Goal: Information Seeking & Learning: Learn about a topic

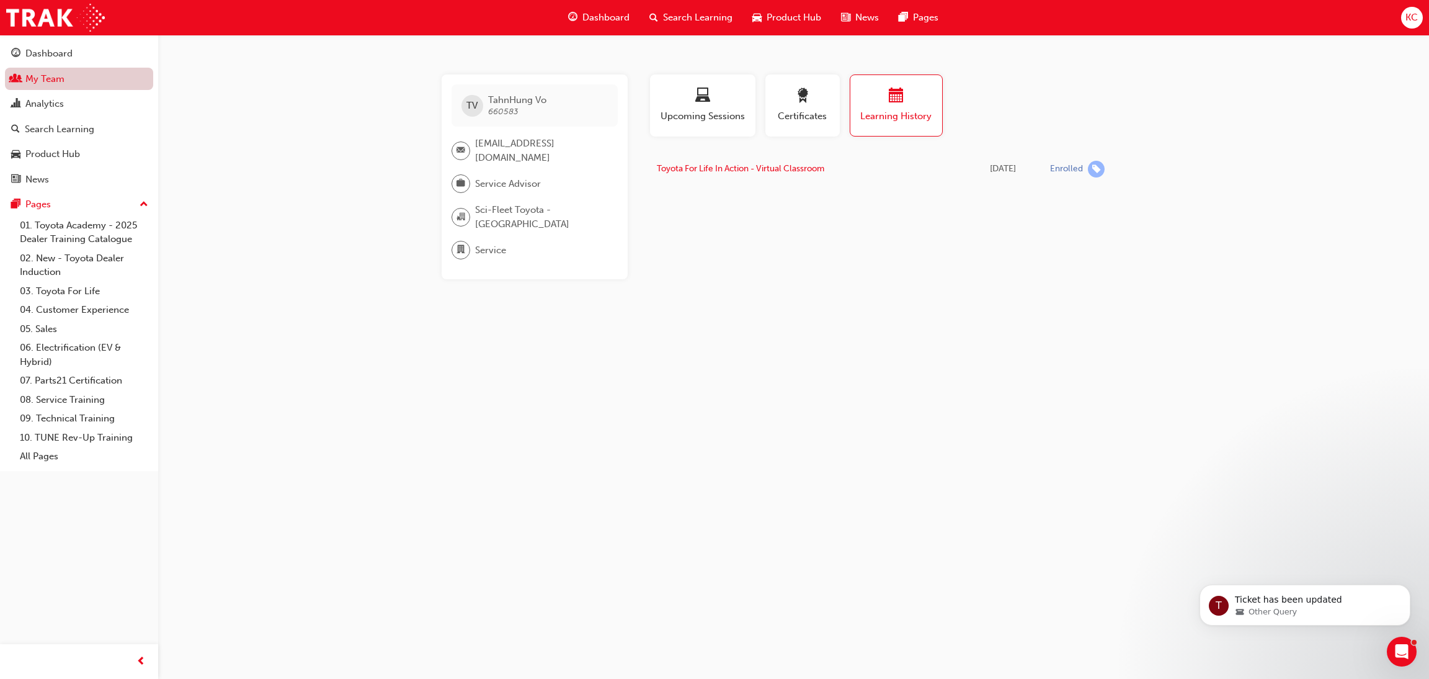
click at [51, 86] on link "My Team" at bounding box center [79, 79] width 148 height 23
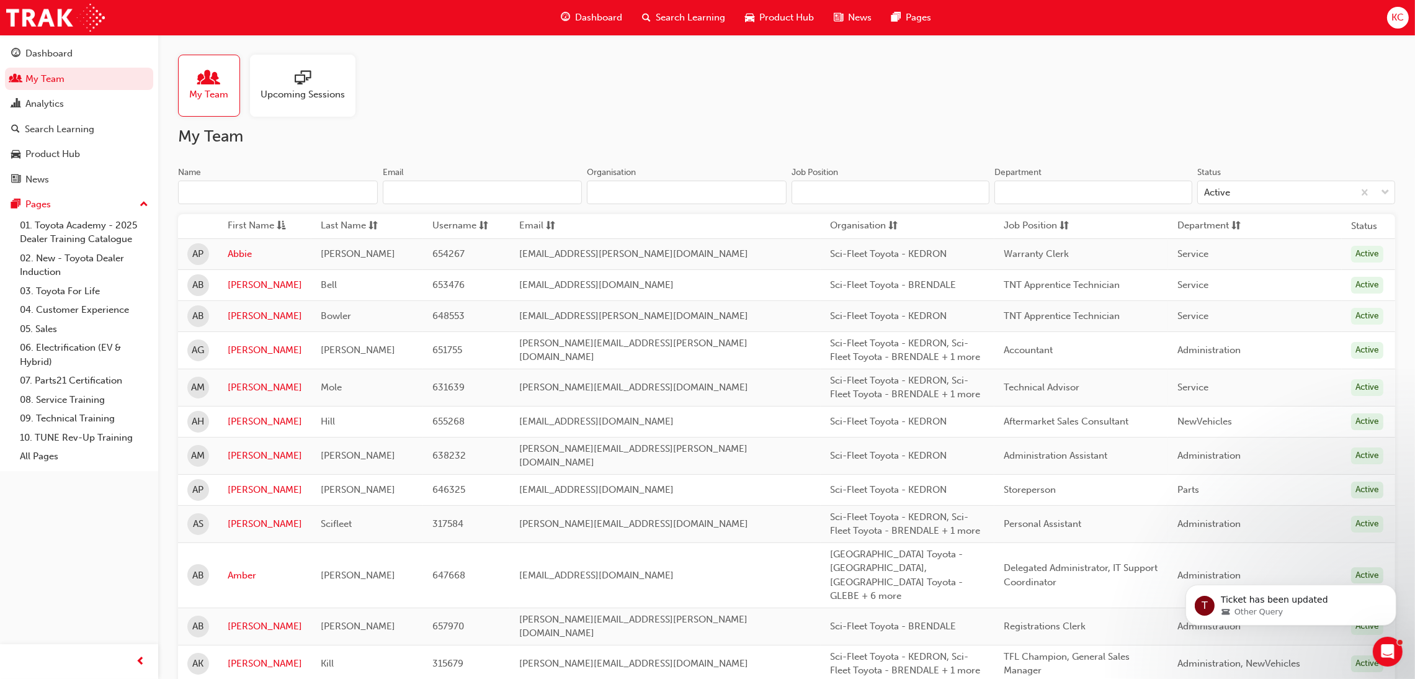
click at [262, 192] on input "Name" at bounding box center [278, 193] width 200 height 24
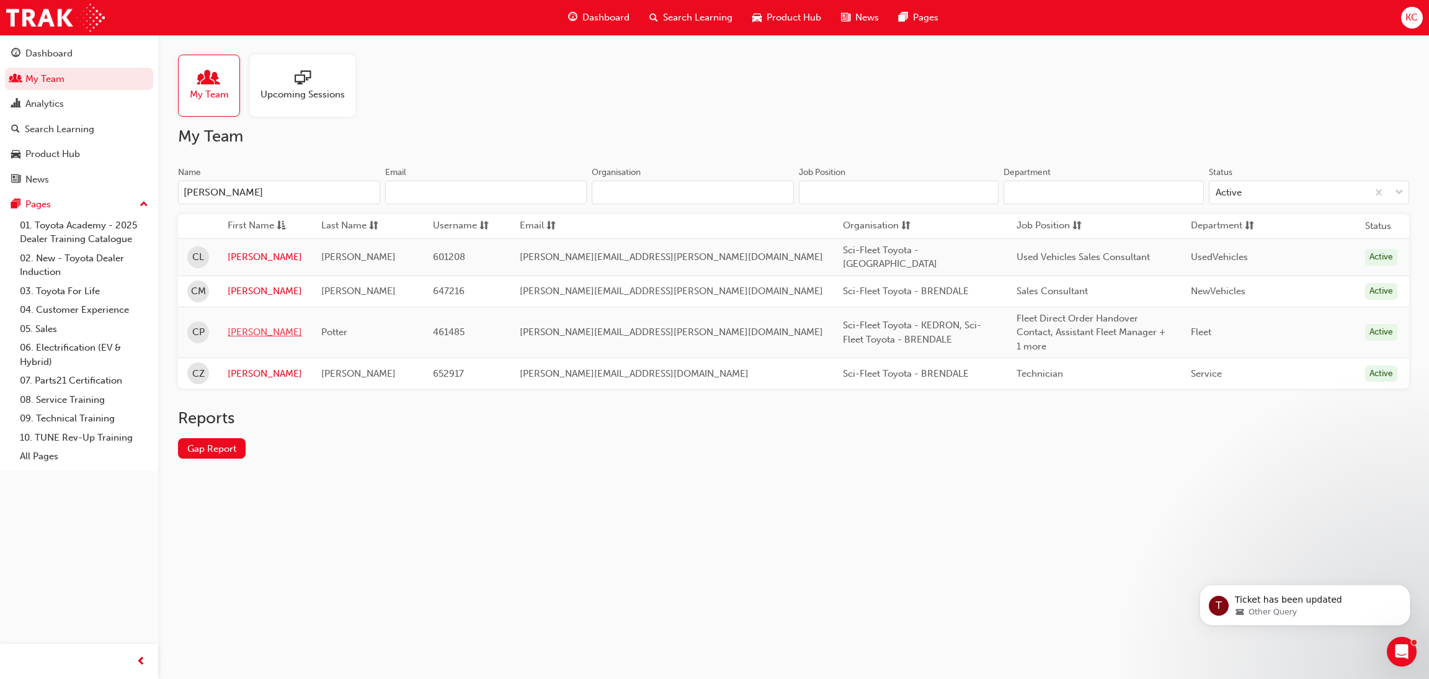
type input "[PERSON_NAME]"
click at [274, 325] on link "[PERSON_NAME]" at bounding box center [265, 332] width 74 height 14
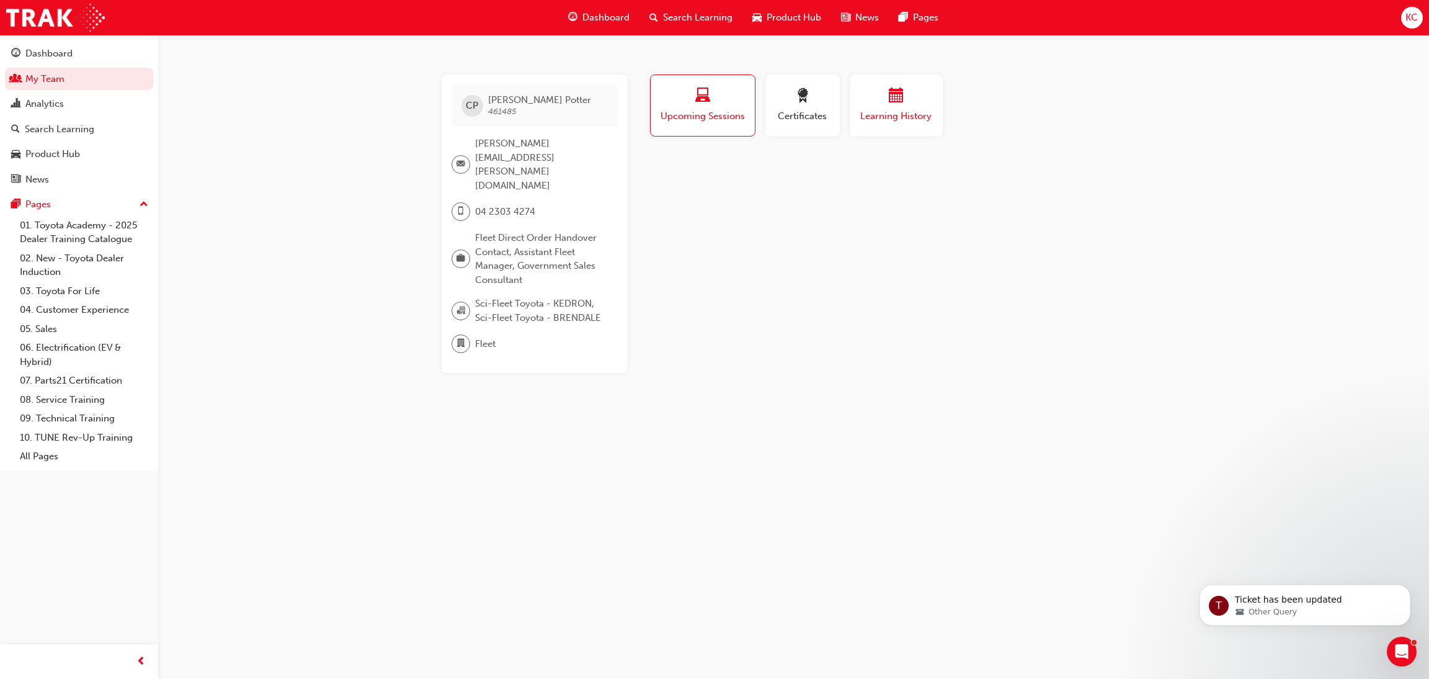
click at [893, 98] on span "calendar-icon" at bounding box center [896, 96] width 15 height 17
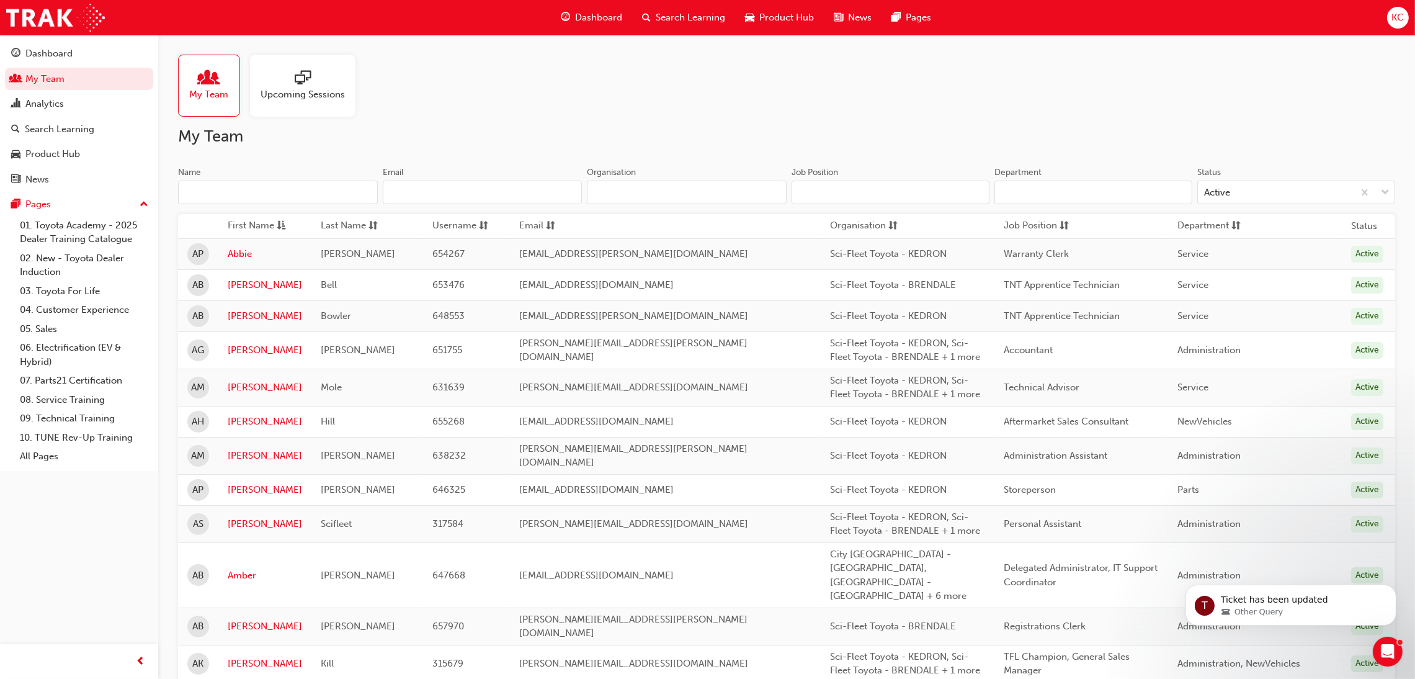
click at [246, 189] on input "Name" at bounding box center [278, 193] width 200 height 24
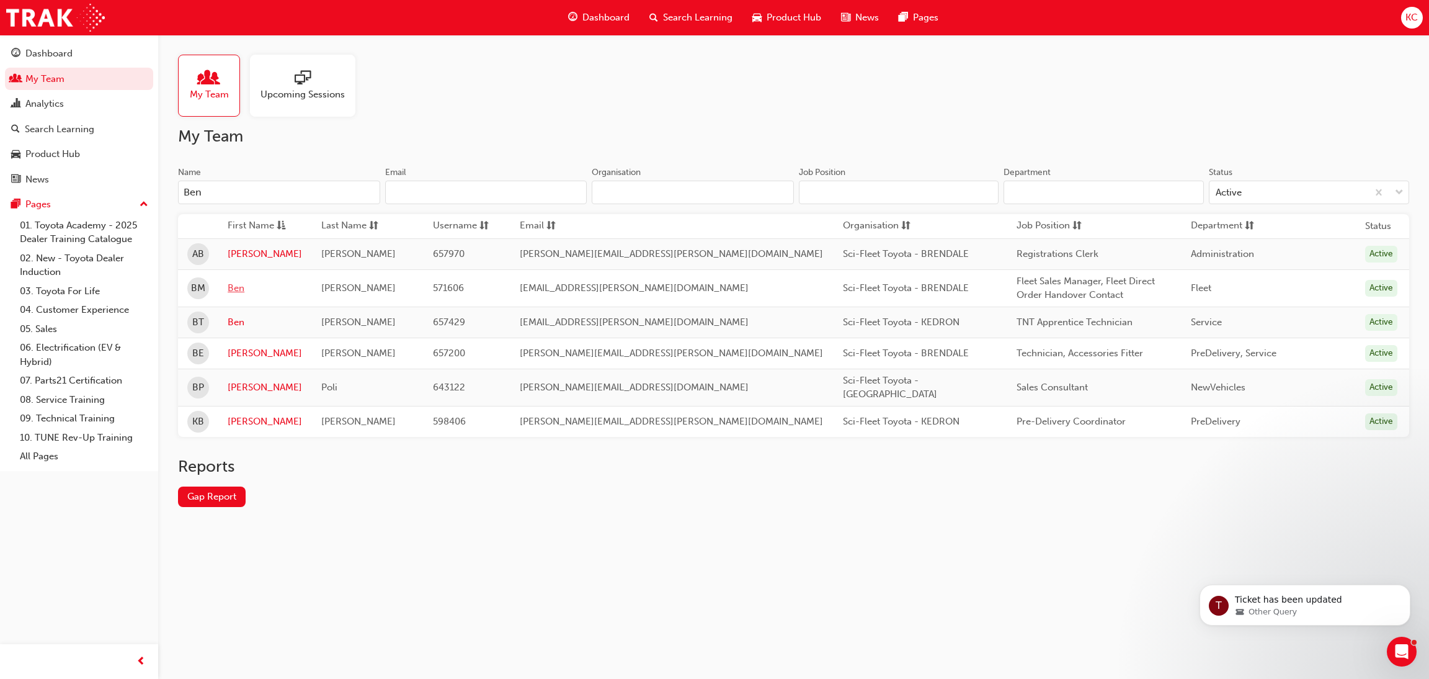
type input "Ben"
click at [249, 287] on link "Ben" at bounding box center [265, 288] width 74 height 14
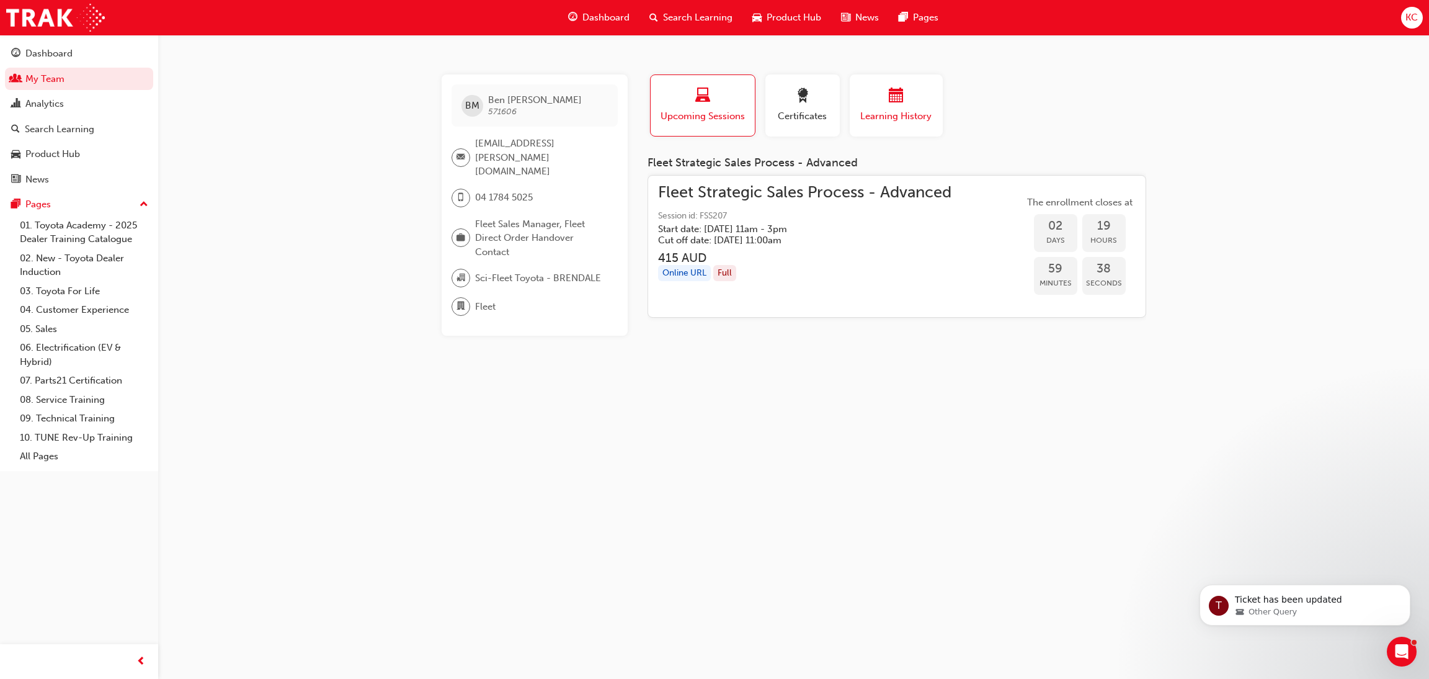
click at [880, 104] on div "button" at bounding box center [896, 97] width 74 height 19
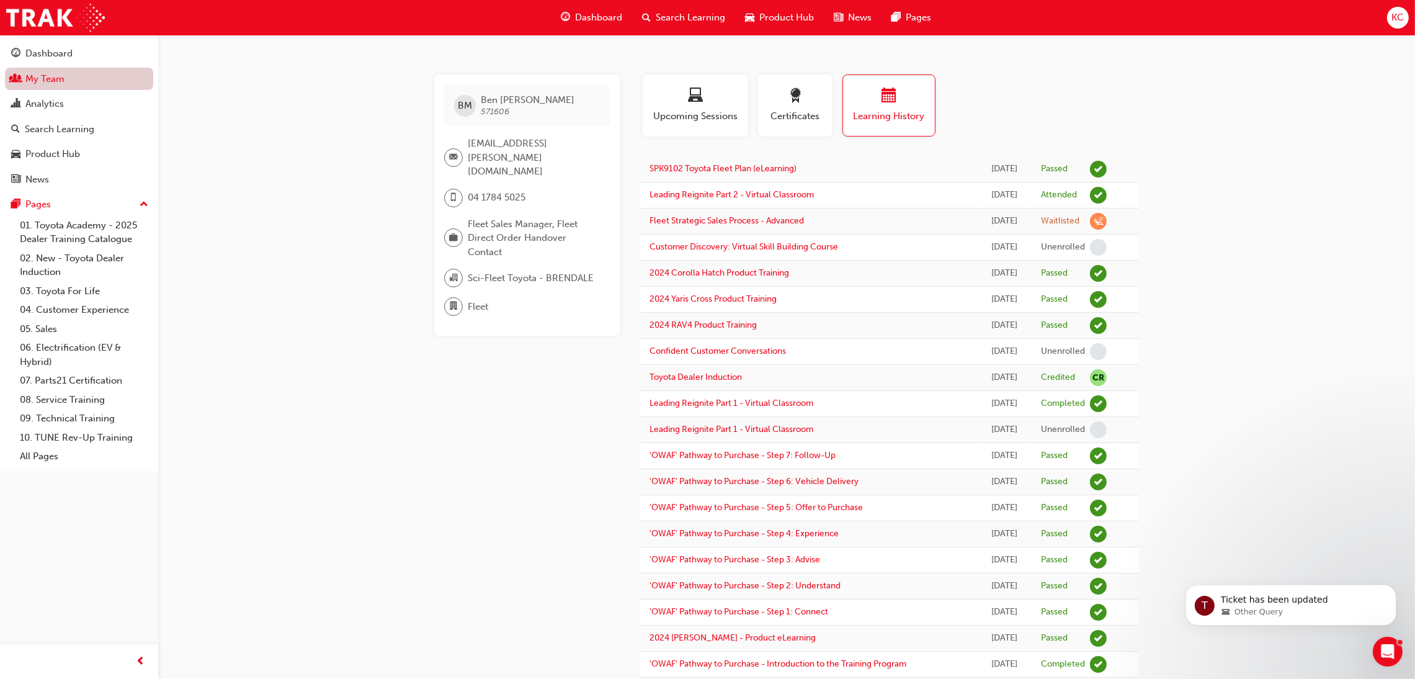
click at [31, 82] on link "My Team" at bounding box center [79, 79] width 148 height 23
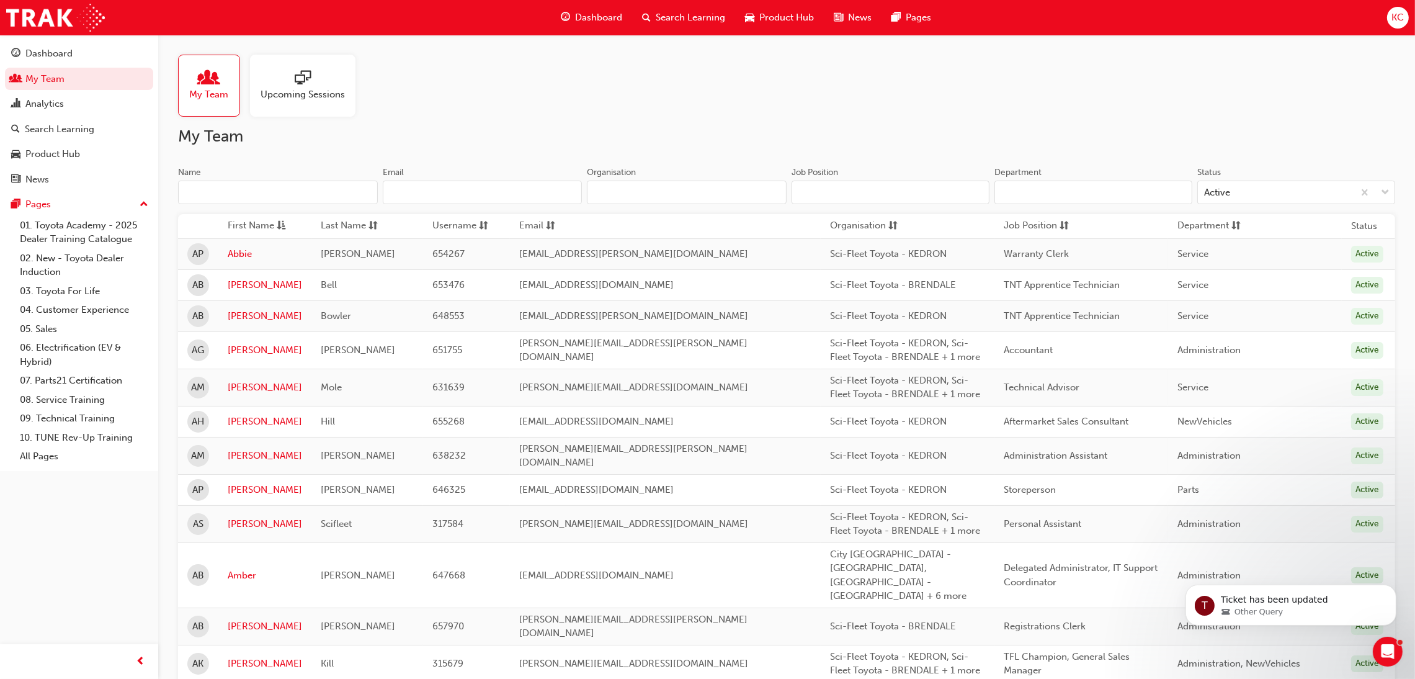
click at [260, 194] on input "Name" at bounding box center [278, 193] width 200 height 24
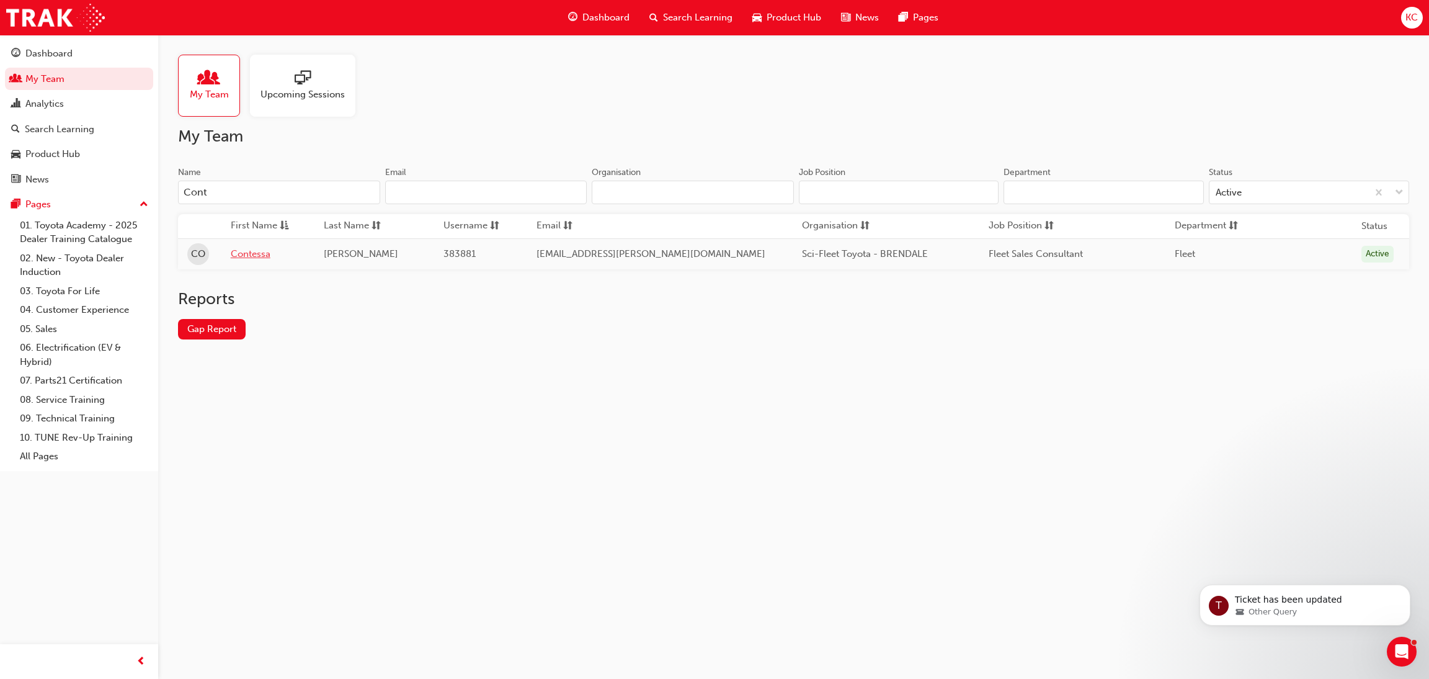
type input "Cont"
click at [266, 257] on link "Contessa" at bounding box center [268, 254] width 74 height 14
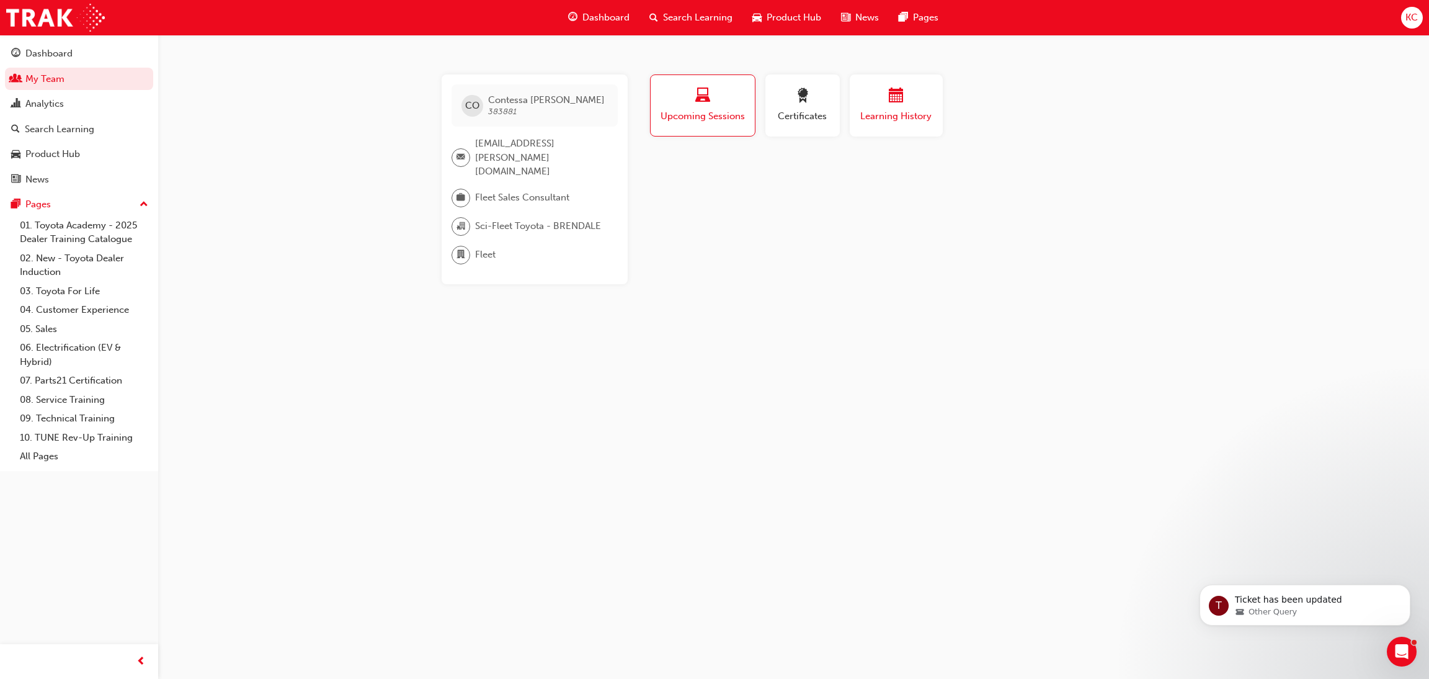
click at [903, 113] on span "Learning History" at bounding box center [896, 116] width 74 height 14
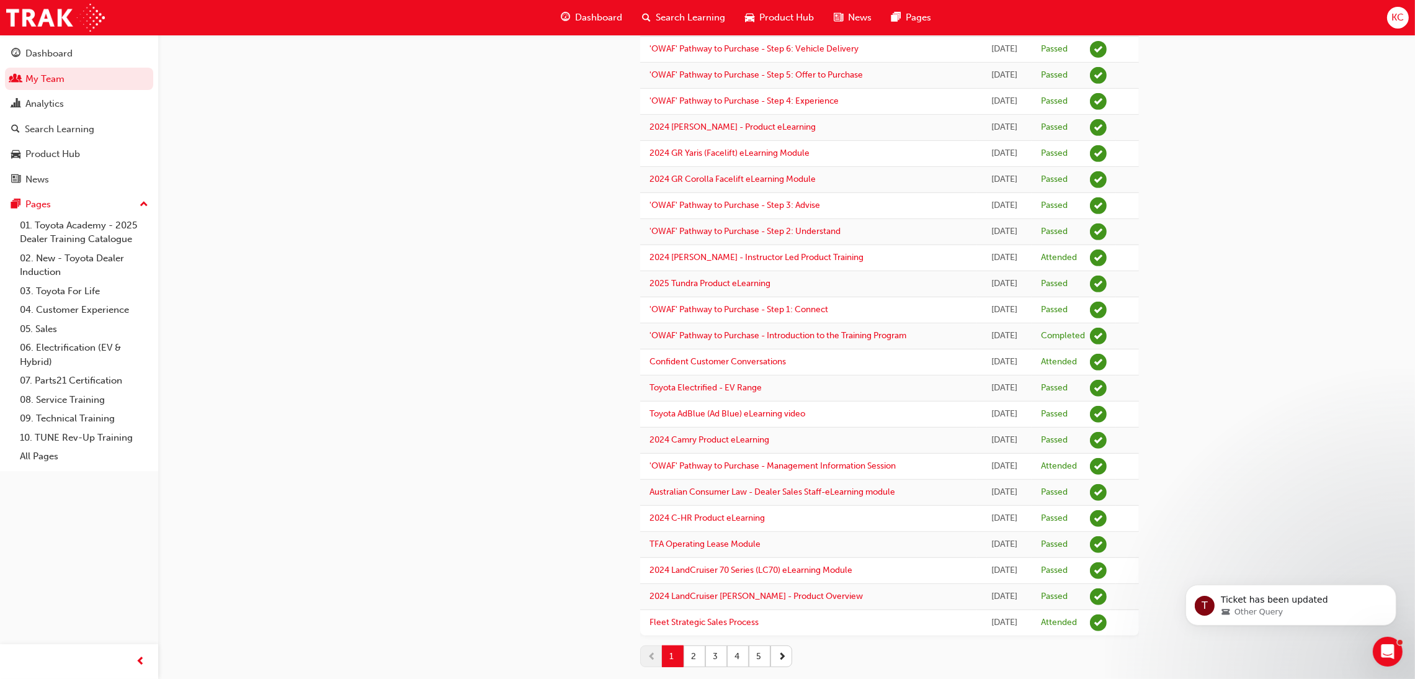
scroll to position [857, 0]
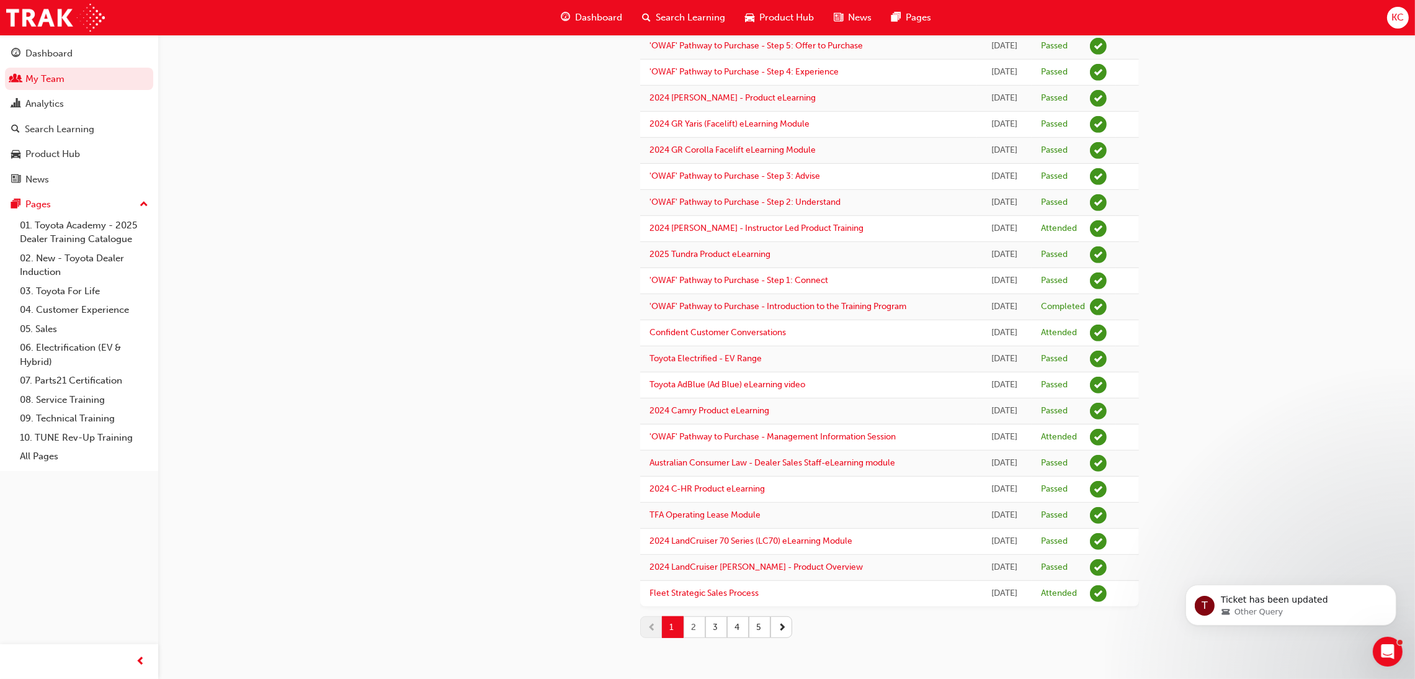
click at [697, 631] on button "2" at bounding box center [695, 627] width 22 height 22
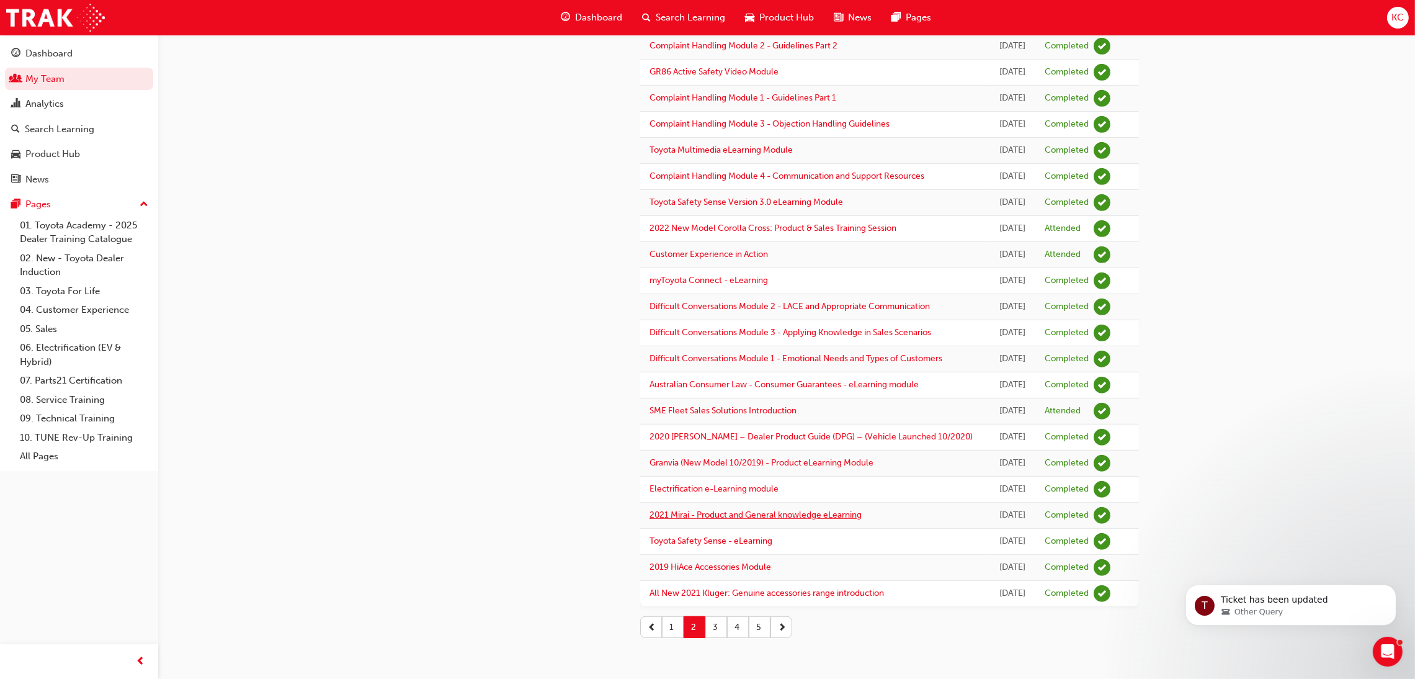
scroll to position [1159, 0]
click at [676, 629] on button "1" at bounding box center [673, 627] width 22 height 22
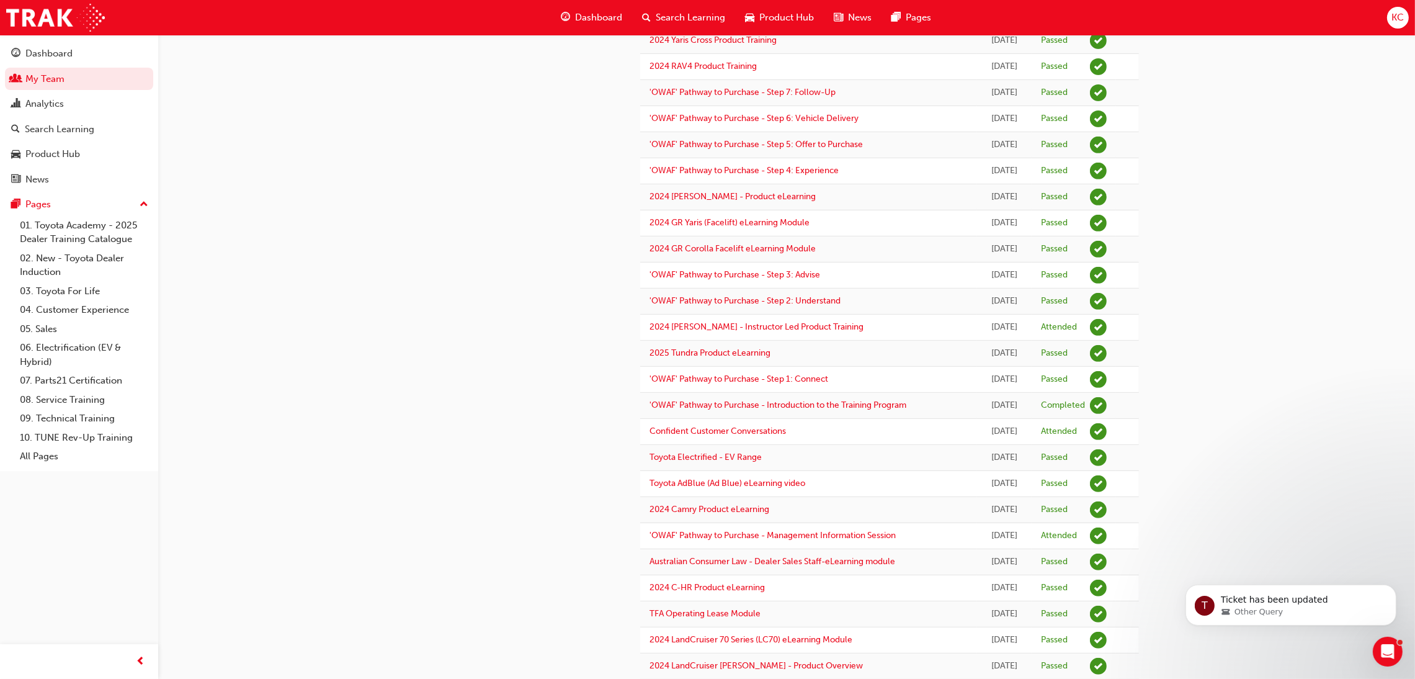
scroll to position [857, 0]
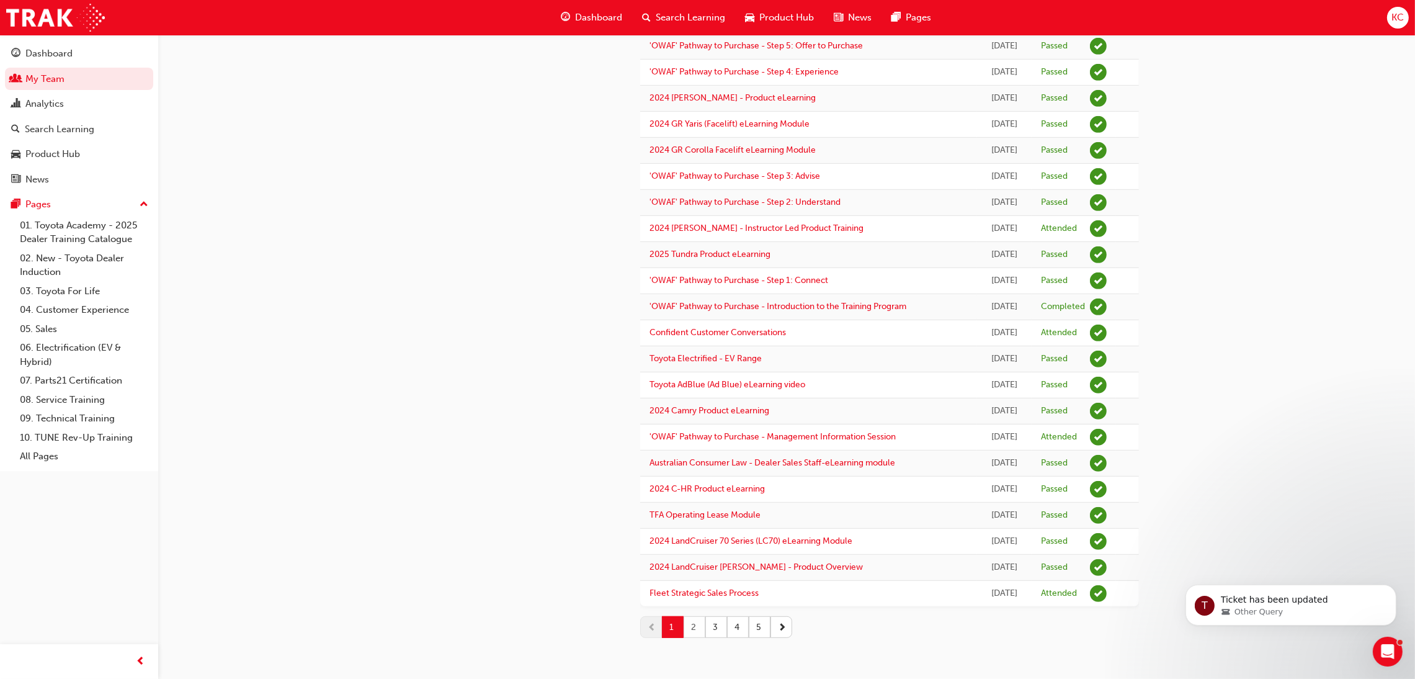
click at [699, 627] on button "2" at bounding box center [695, 627] width 22 height 22
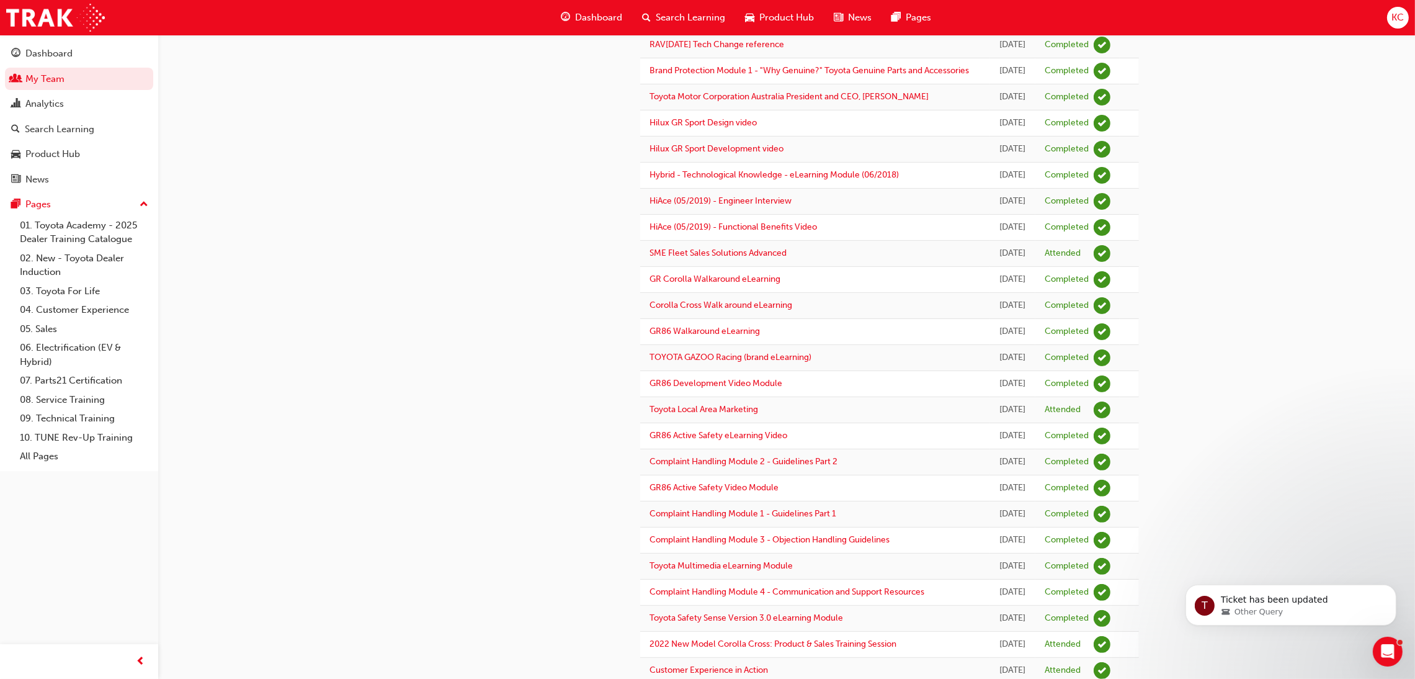
scroll to position [299, 0]
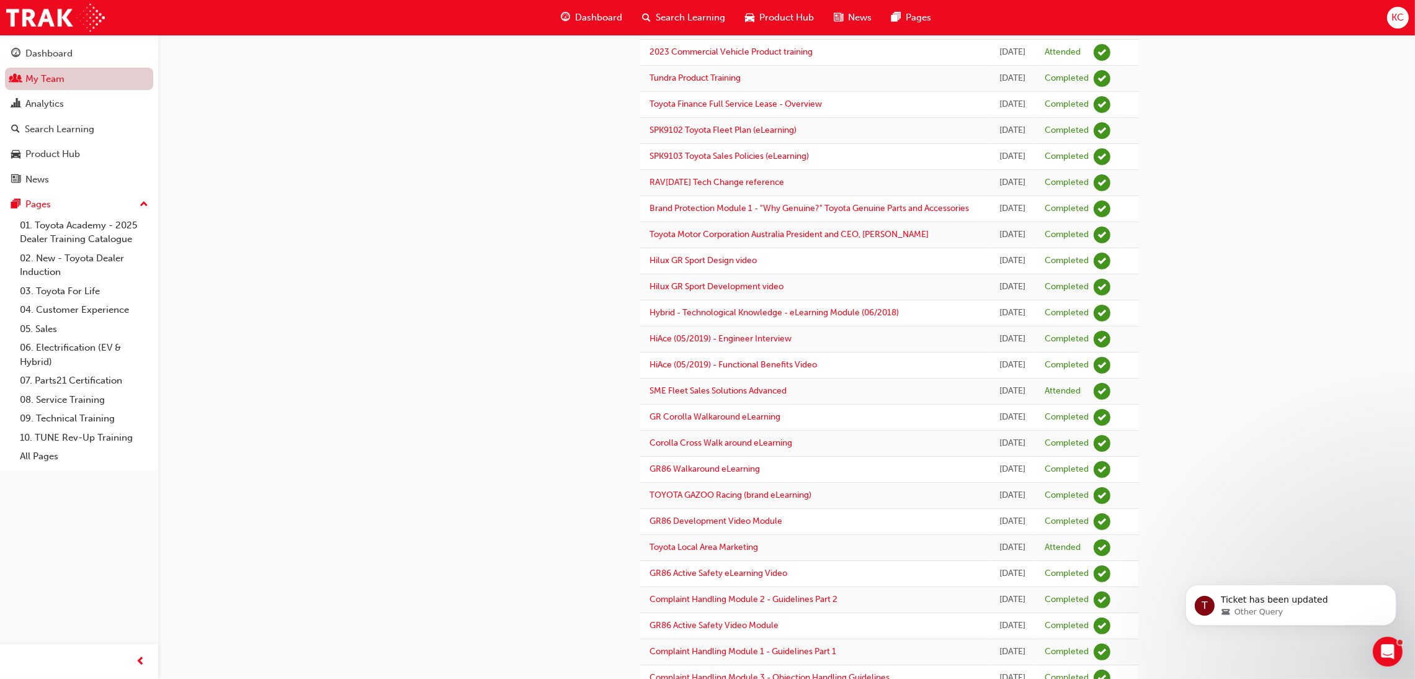
drag, startPoint x: 23, startPoint y: 73, endPoint x: 34, endPoint y: 76, distance: 11.8
click at [23, 74] on link "My Team" at bounding box center [79, 79] width 148 height 23
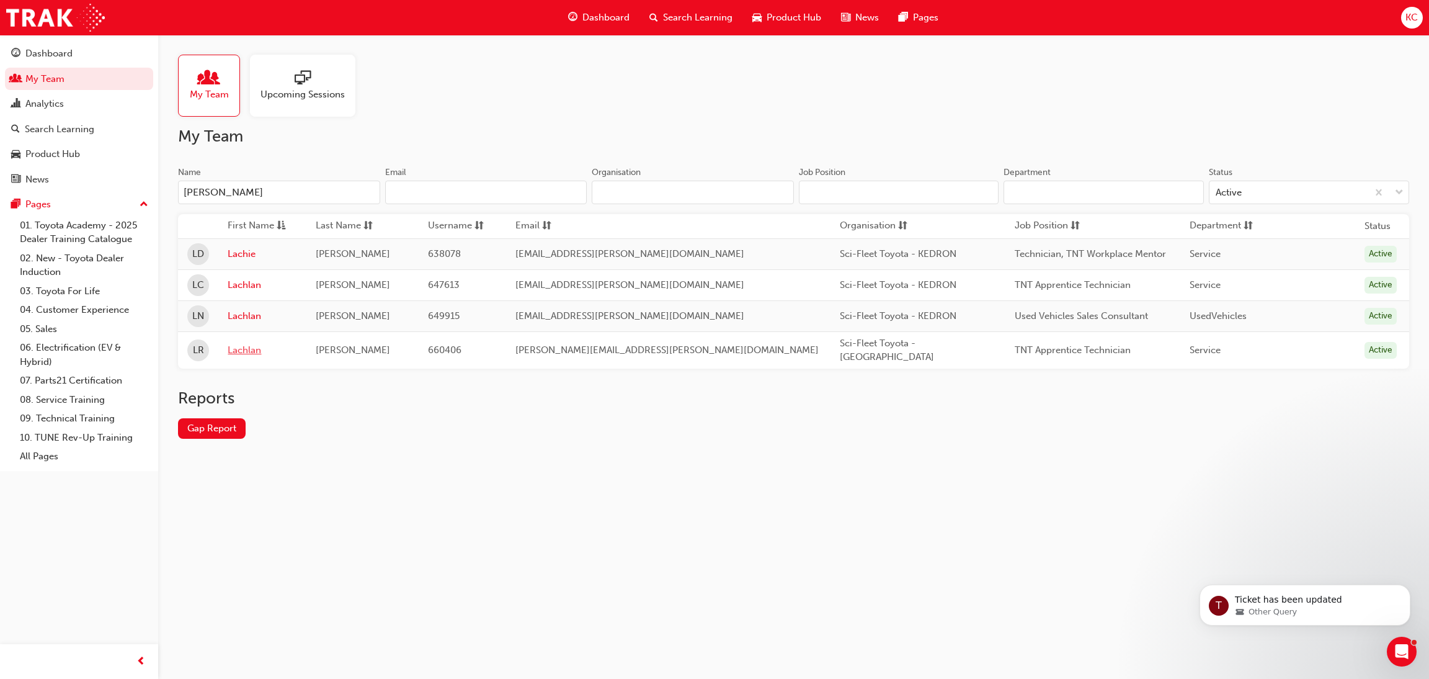
type input "[PERSON_NAME]"
click at [254, 349] on link "Lachlan" at bounding box center [262, 350] width 69 height 14
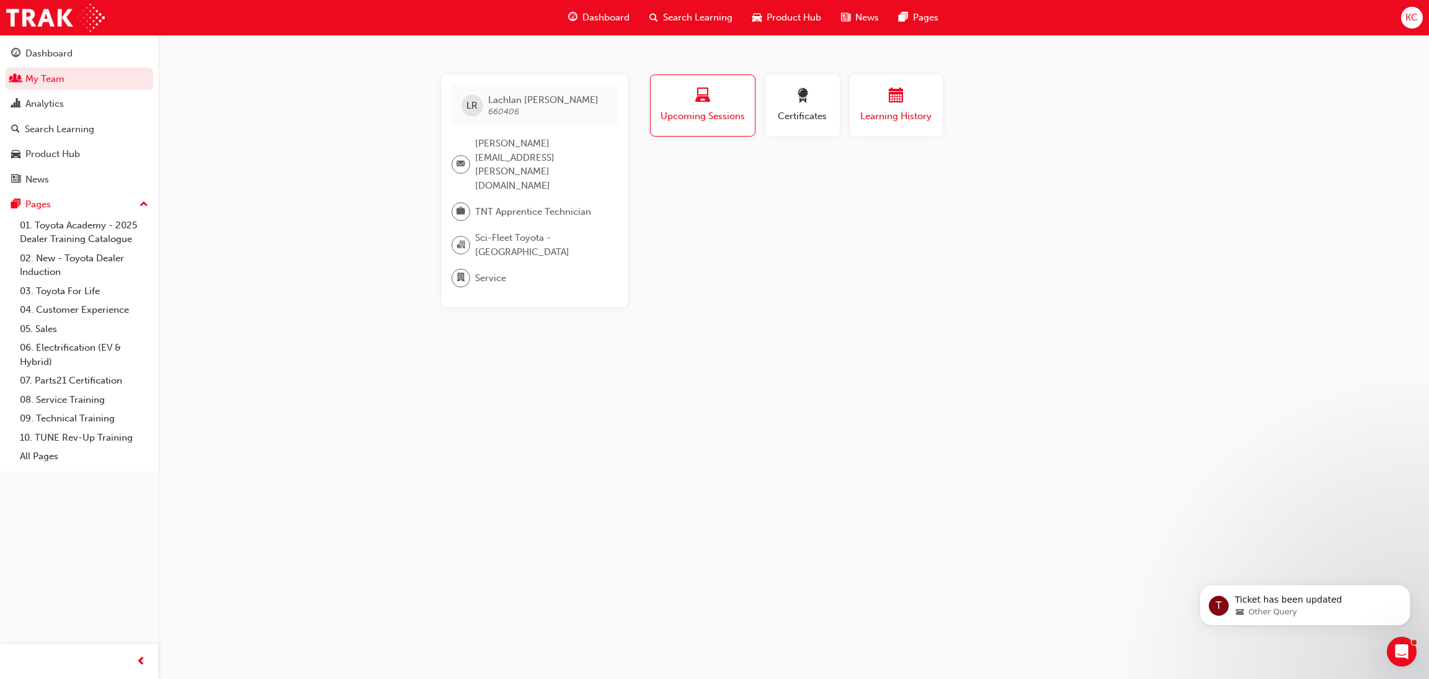
click at [890, 98] on span "calendar-icon" at bounding box center [896, 96] width 15 height 17
click at [53, 128] on div "Search Learning" at bounding box center [59, 129] width 69 height 14
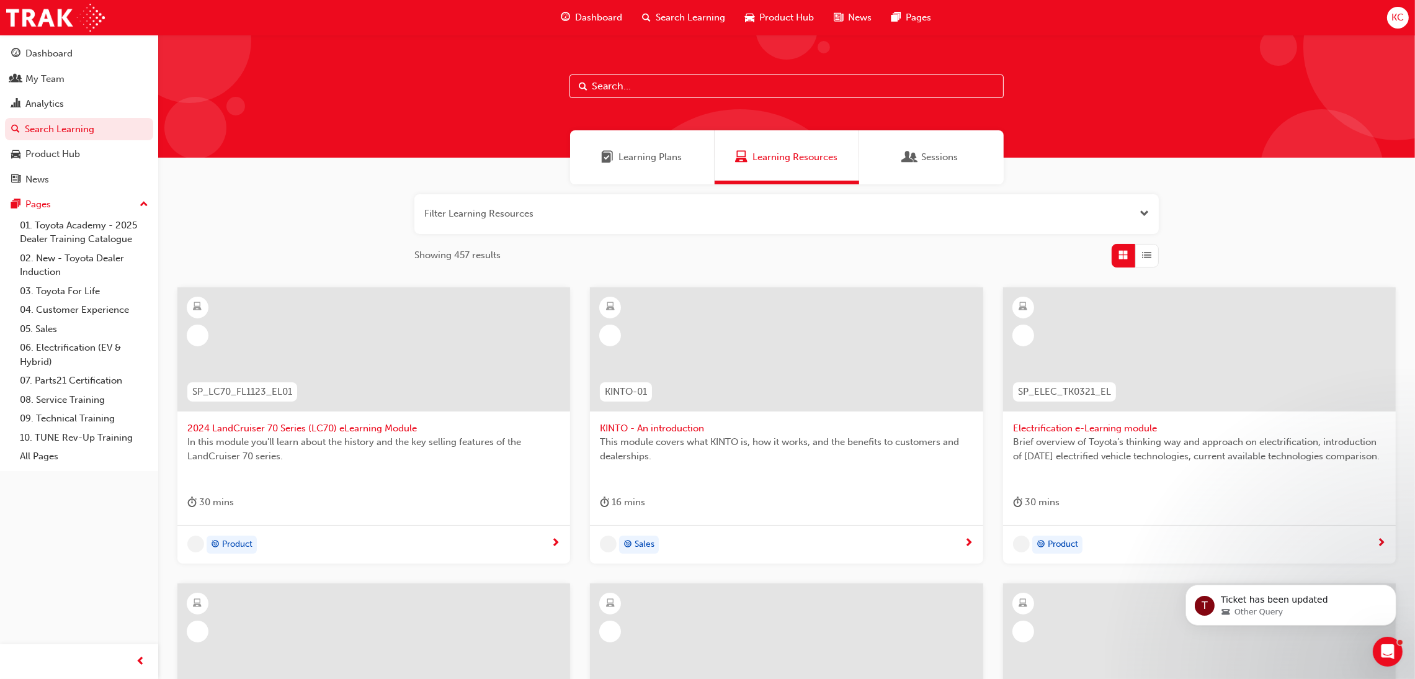
click at [638, 86] on input "text" at bounding box center [787, 86] width 434 height 24
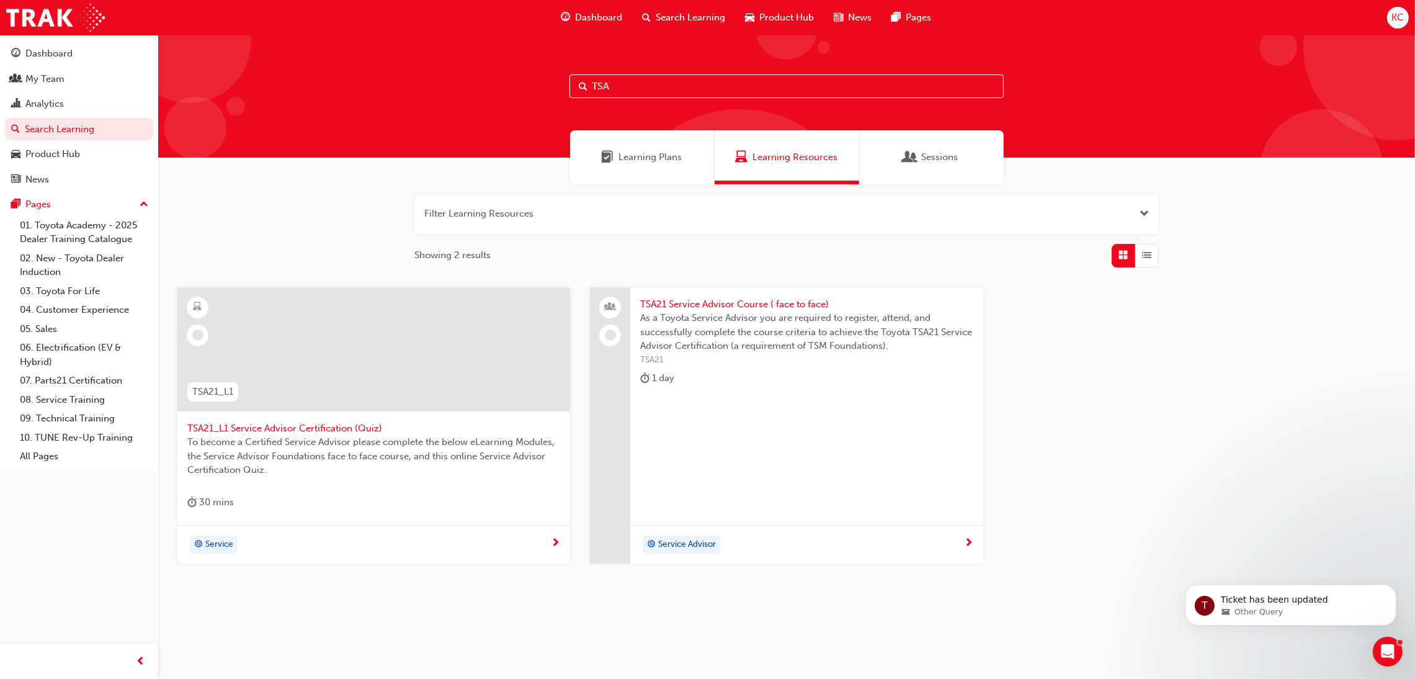
type input "TSA"
click at [678, 295] on div "TSA21 Service Advisor Course ( face to face) As a Toyota Service Advisor you ar…" at bounding box center [806, 344] width 352 height 114
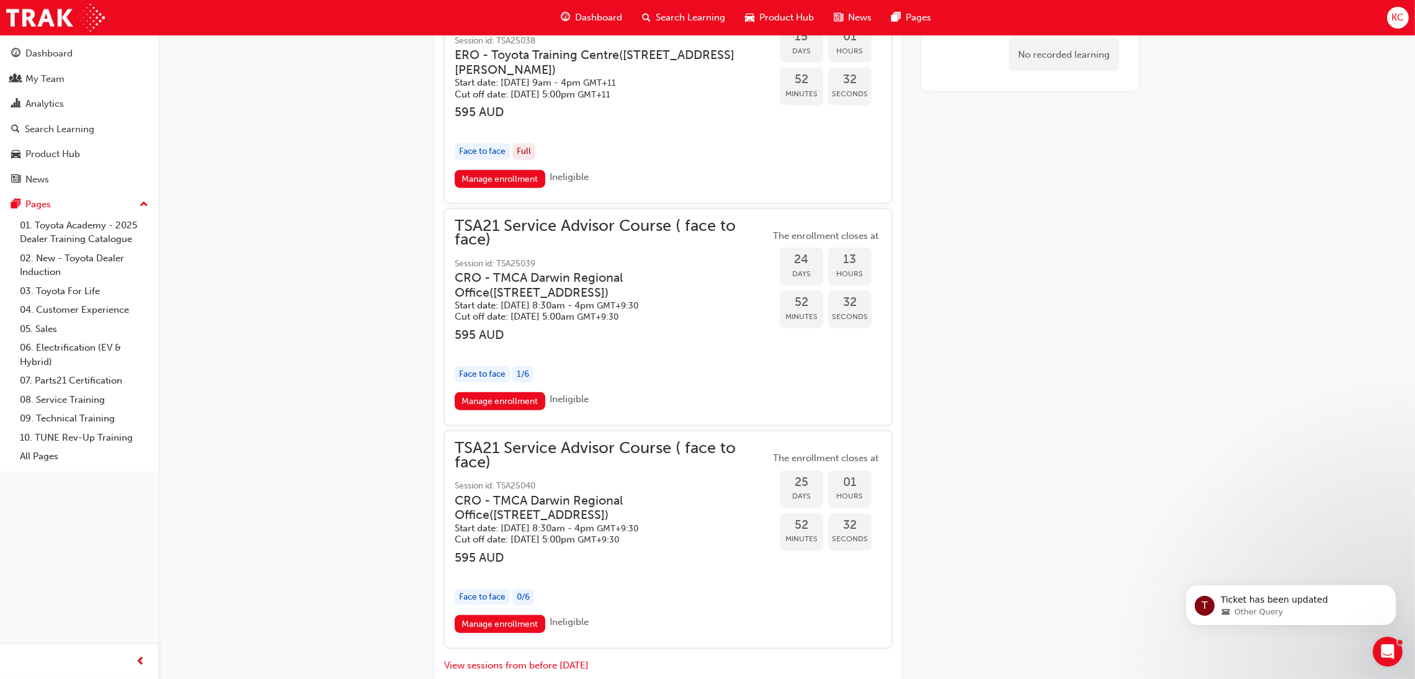
scroll to position [2026, 0]
